Goal: Task Accomplishment & Management: Manage account settings

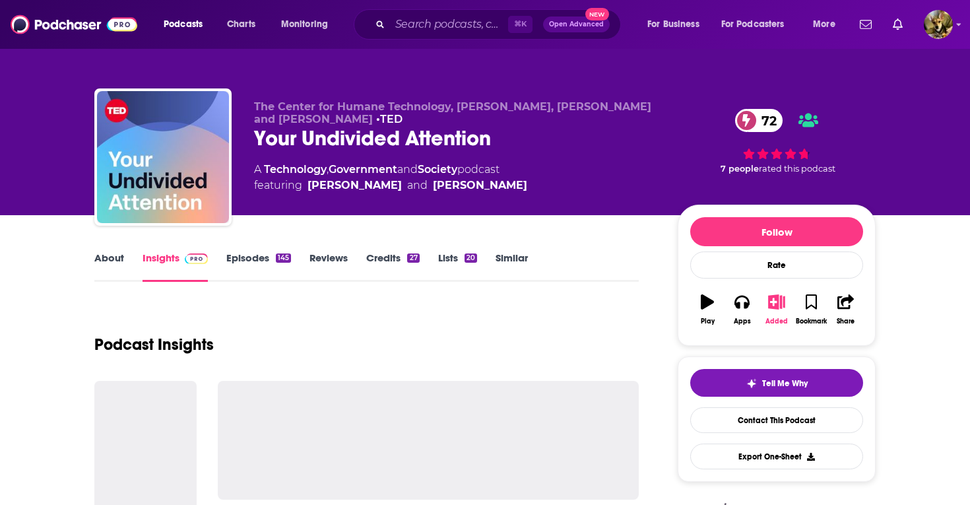
click at [775, 302] on icon "button" at bounding box center [776, 301] width 16 height 15
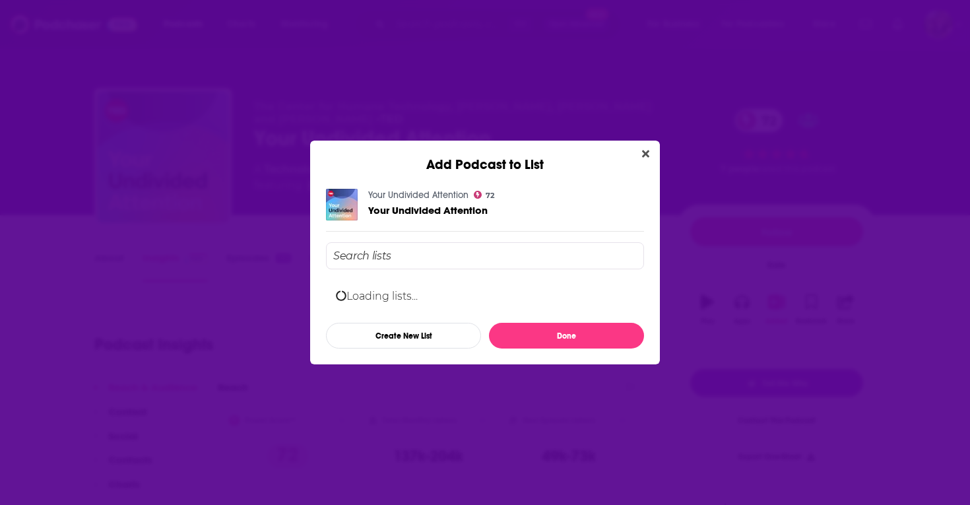
click at [393, 255] on input "Add Podcast To List" at bounding box center [485, 255] width 318 height 27
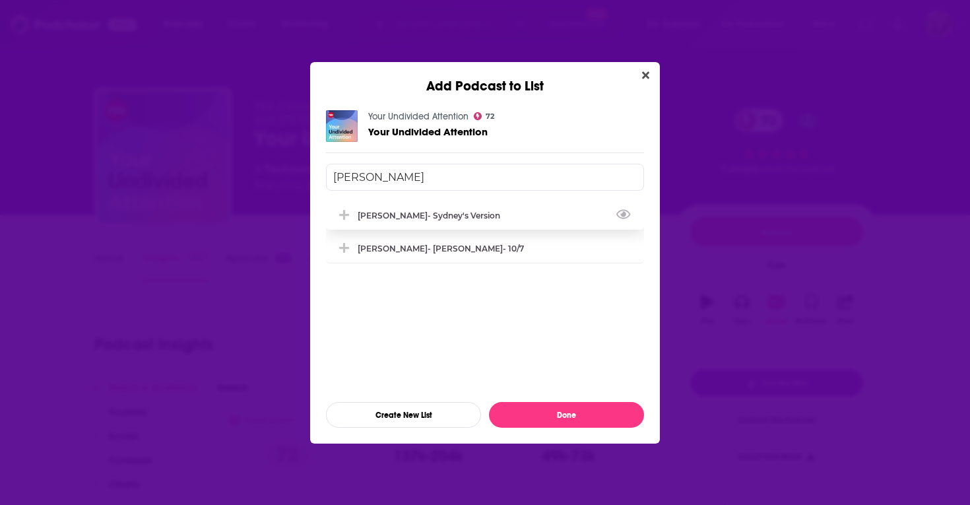
click at [344, 210] on icon "Add Podcast To List" at bounding box center [344, 215] width 10 height 10
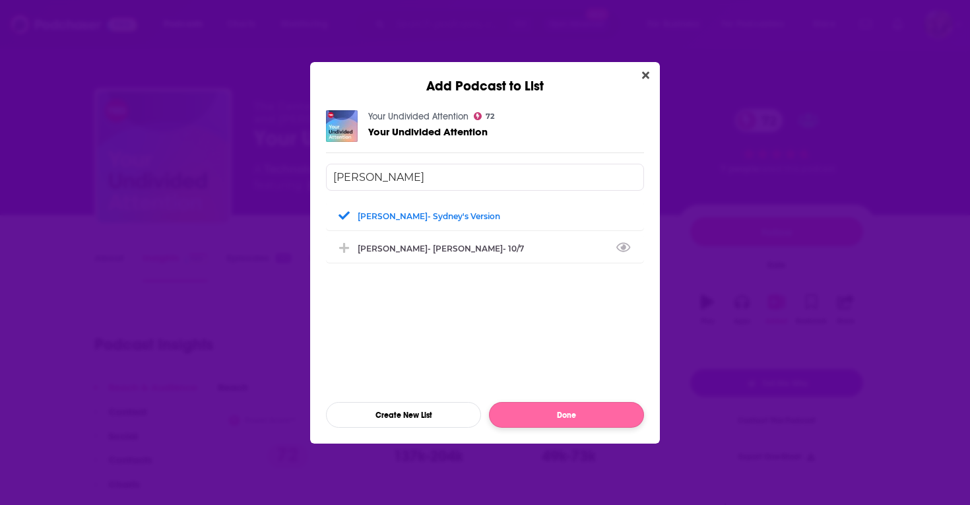
type input "[PERSON_NAME]"
click at [569, 414] on button "Done" at bounding box center [566, 415] width 155 height 26
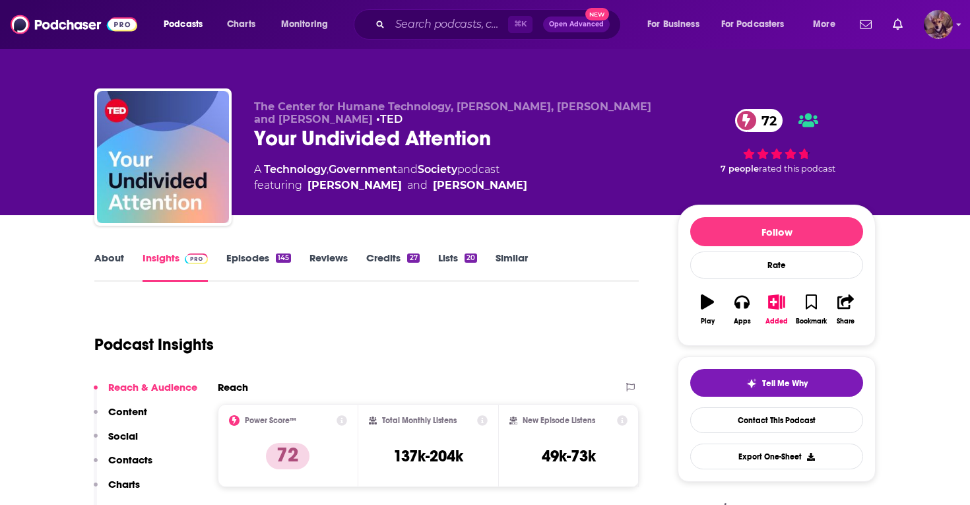
click at [936, 16] on img "Logged in as SydneyDemo" at bounding box center [938, 24] width 29 height 29
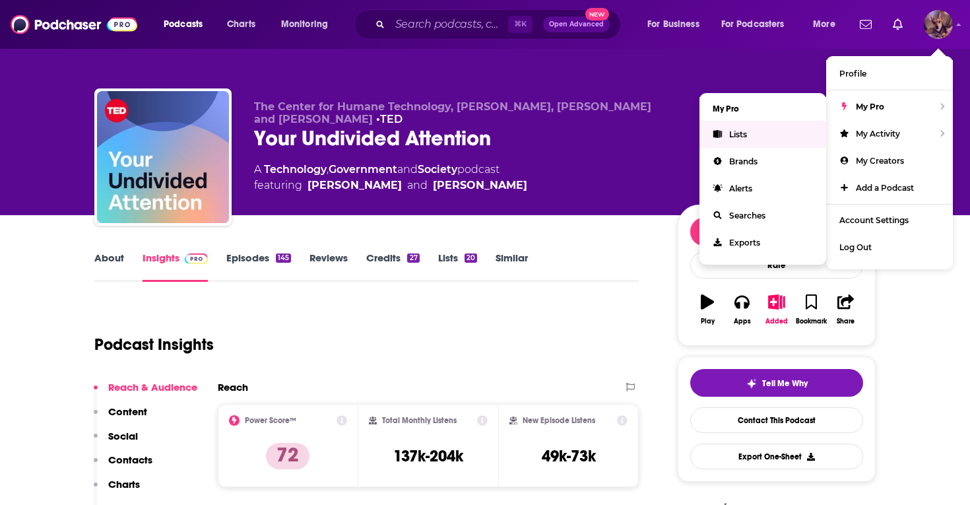
click at [744, 139] on link "Lists" at bounding box center [762, 134] width 127 height 27
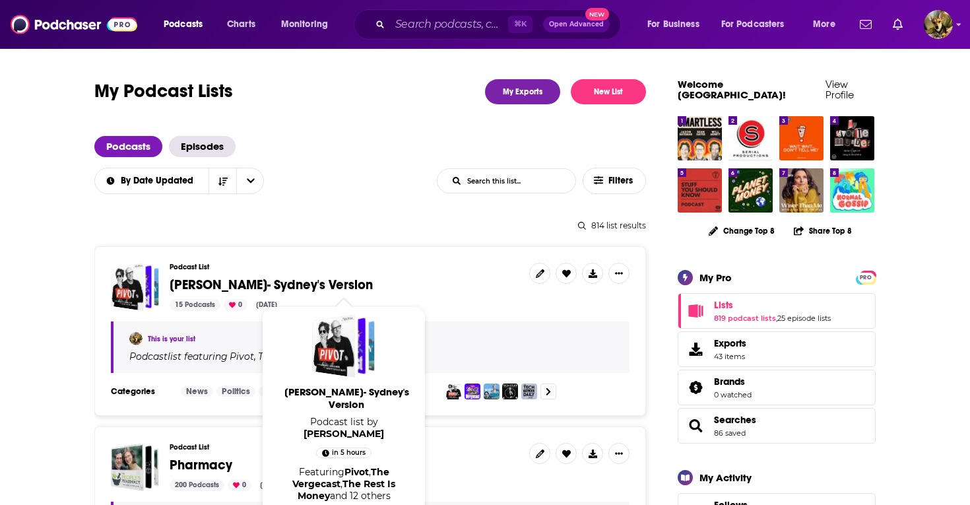
click at [245, 282] on span "[PERSON_NAME]- Sydney's Version" at bounding box center [271, 284] width 203 height 16
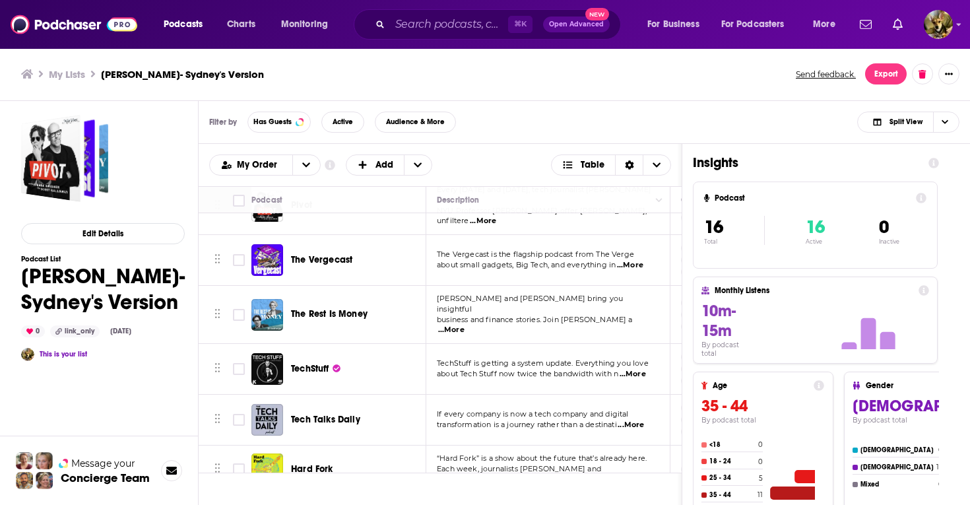
scroll to position [38, 0]
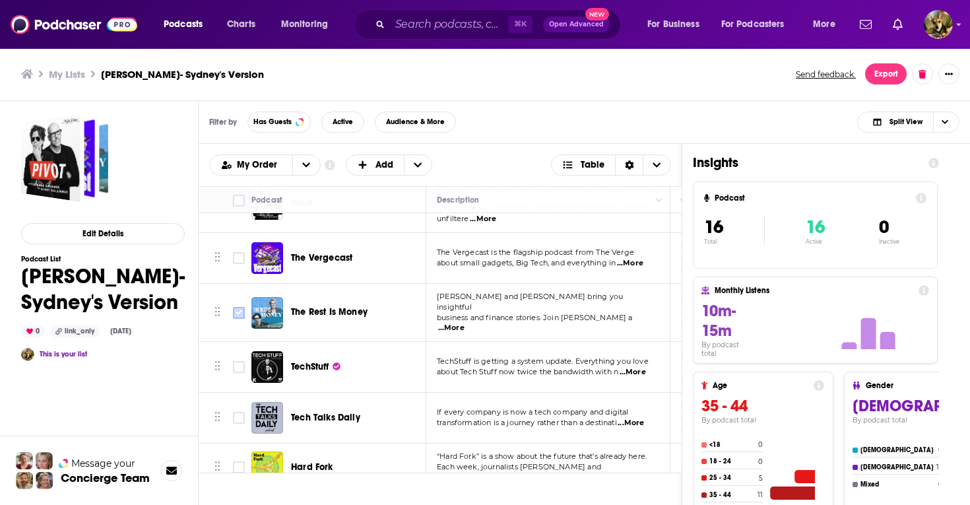
click at [240, 307] on input "Toggle select row" at bounding box center [239, 313] width 12 height 12
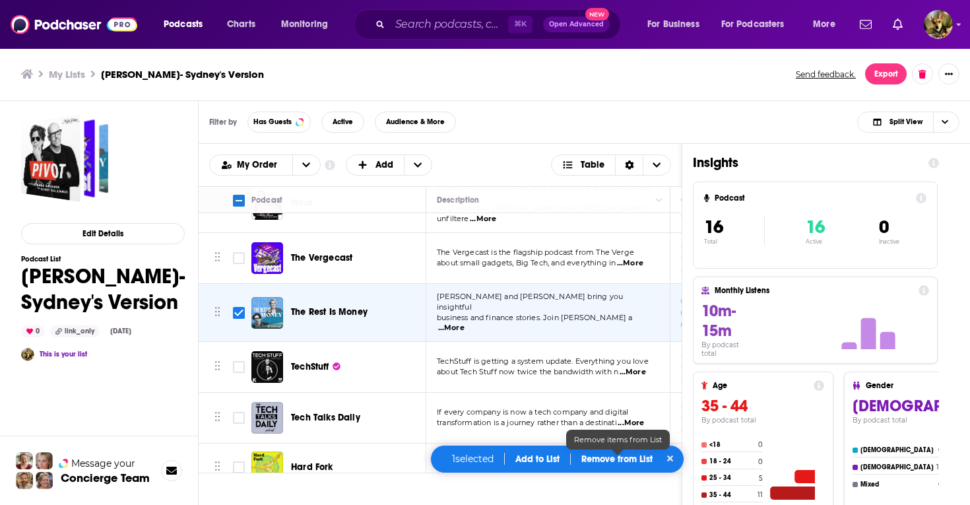
click at [614, 463] on p "Remove from List" at bounding box center [616, 458] width 71 height 11
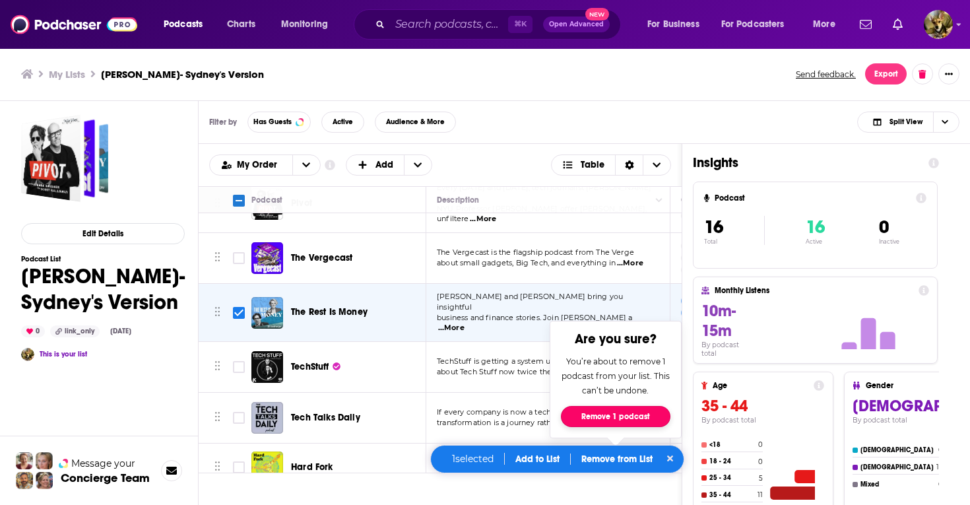
click at [612, 414] on button "Remove 1 podcast" at bounding box center [616, 416] width 110 height 21
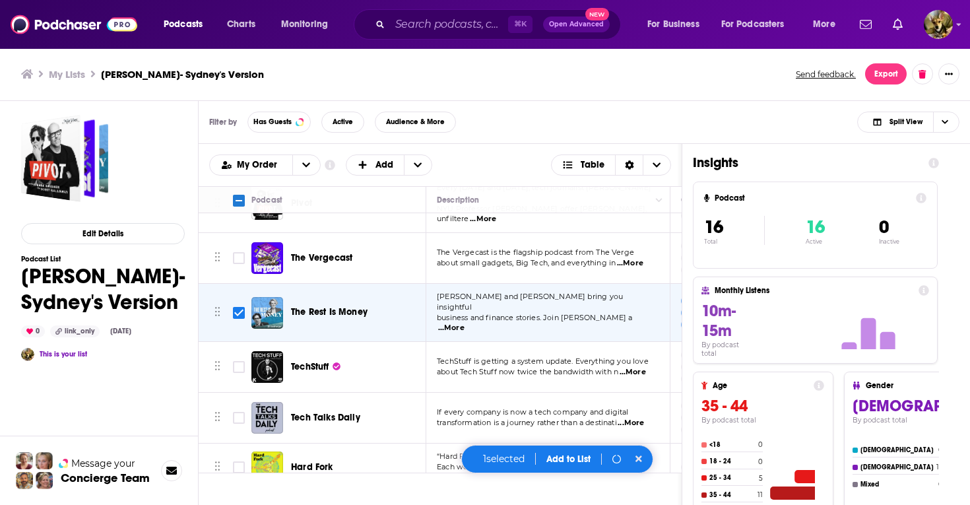
checkbox input "false"
